Goal: Task Accomplishment & Management: Use online tool/utility

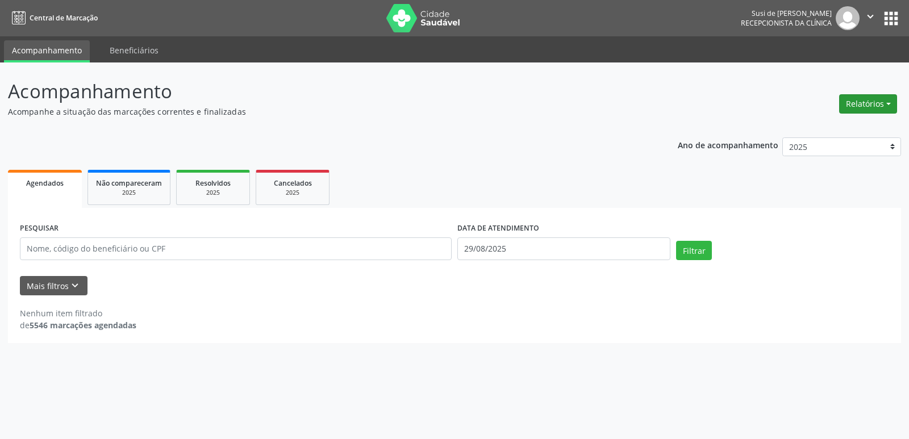
click at [877, 103] on button "Relatórios" at bounding box center [868, 103] width 58 height 19
click at [838, 128] on link "Agendamentos" at bounding box center [836, 128] width 122 height 16
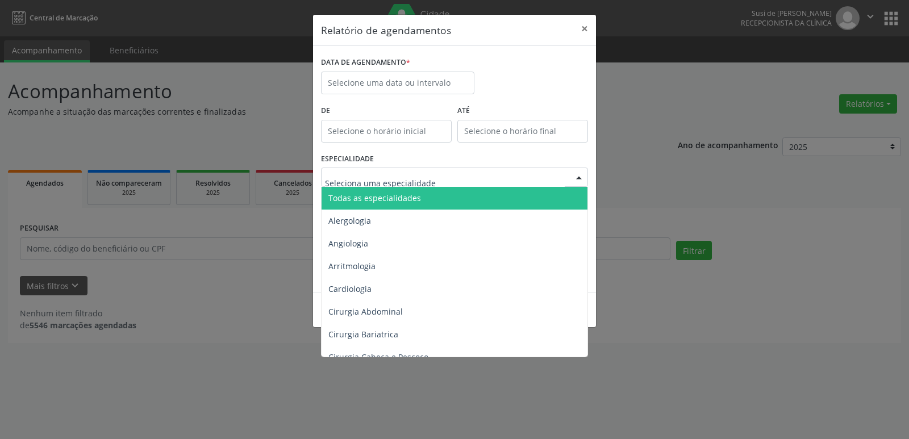
click at [574, 180] on div at bounding box center [578, 177] width 17 height 19
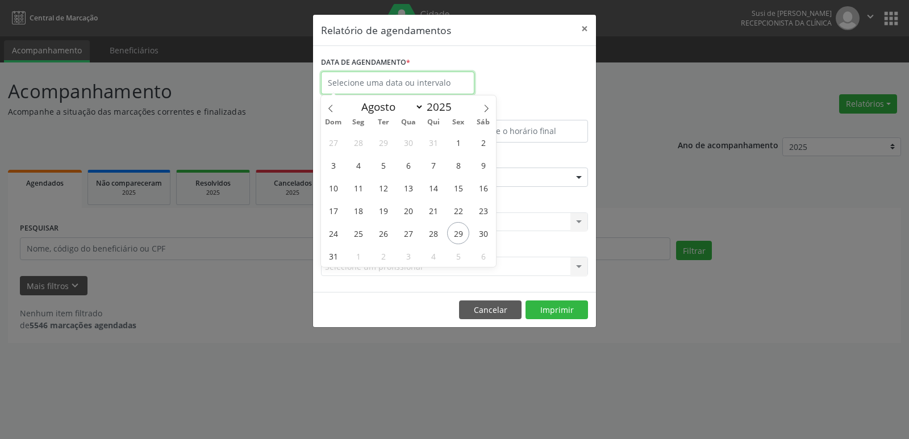
click at [355, 84] on input "text" at bounding box center [397, 83] width 153 height 23
click at [485, 108] on icon at bounding box center [486, 109] width 8 height 8
select select "8"
click at [433, 142] on span "4" at bounding box center [433, 142] width 22 height 22
type input "04/09/2025"
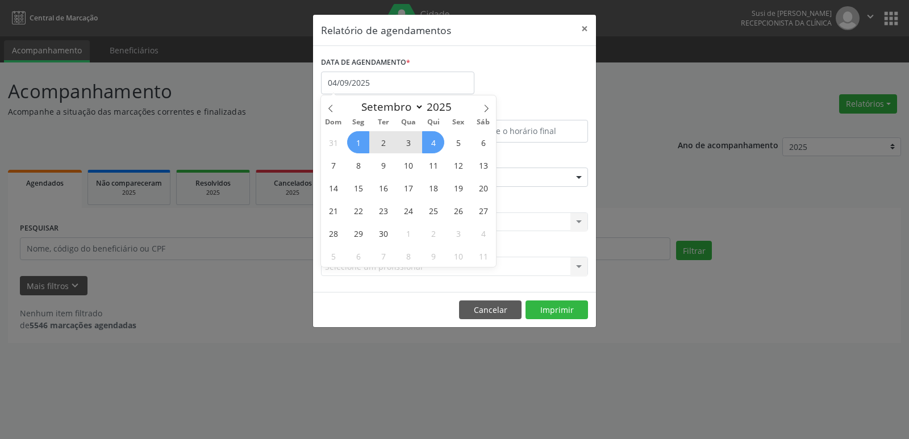
click at [362, 145] on span "1" at bounding box center [358, 142] width 22 height 22
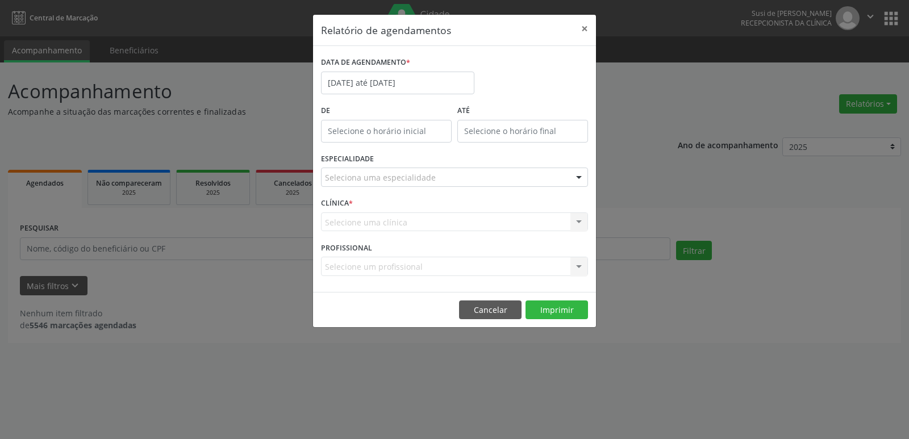
click at [362, 145] on div "De" at bounding box center [386, 126] width 136 height 48
click at [580, 178] on div at bounding box center [578, 177] width 17 height 19
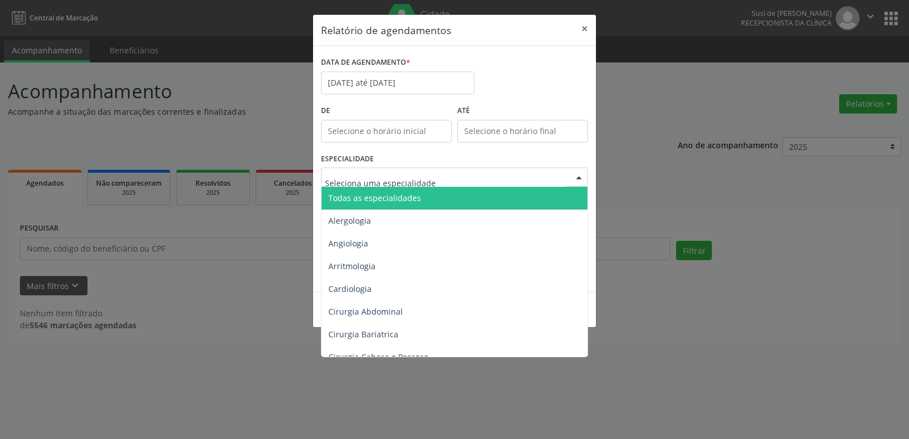
click at [418, 197] on span "Todas as especialidades" at bounding box center [456, 198] width 268 height 23
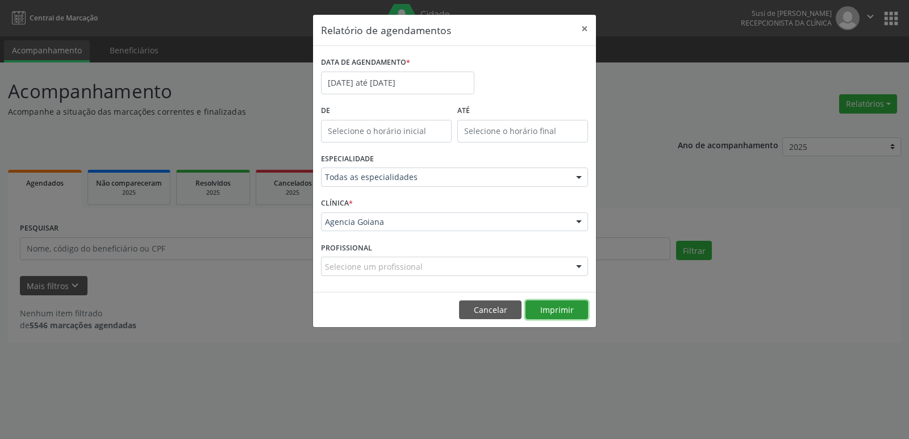
click at [552, 304] on button "Imprimir" at bounding box center [556, 310] width 62 height 19
